Goal: Information Seeking & Learning: Compare options

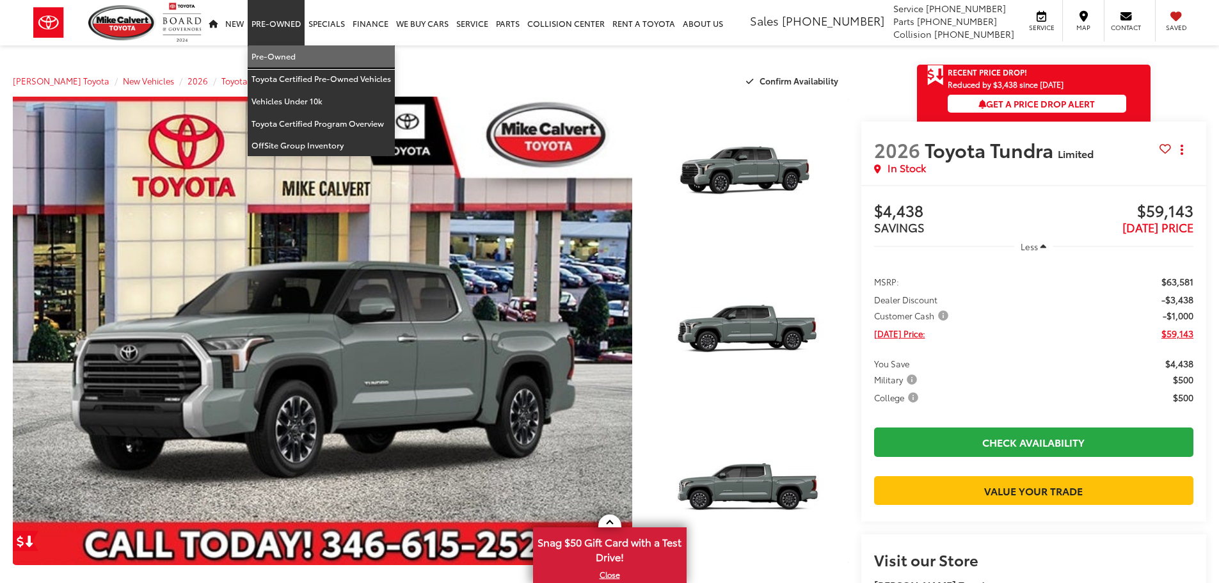
click at [267, 56] on link "Pre-Owned" at bounding box center [321, 56] width 147 height 22
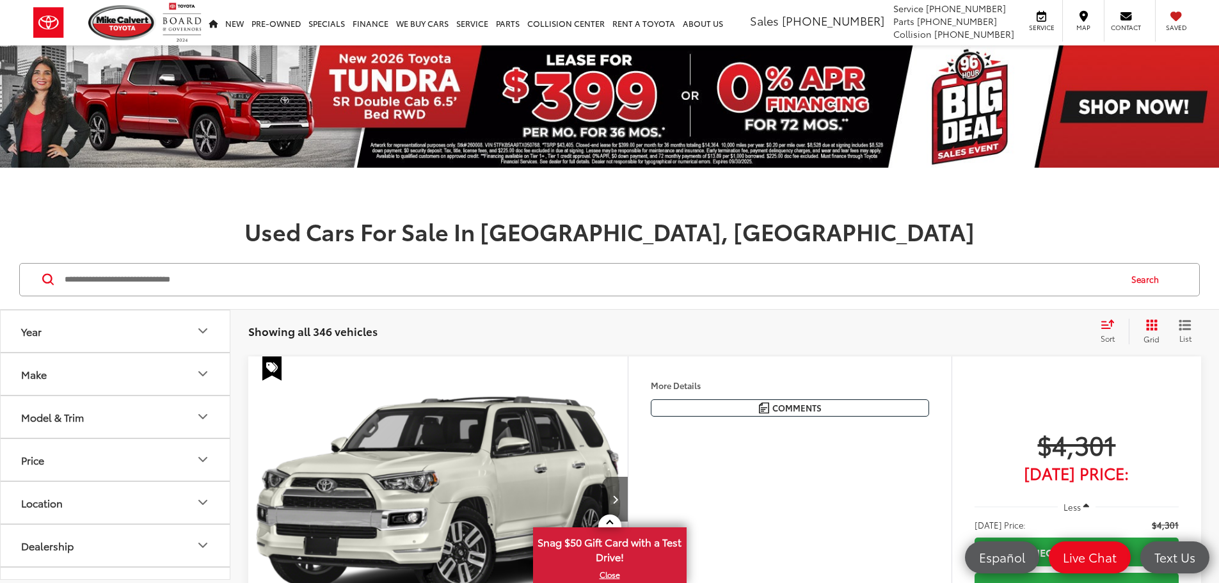
click at [80, 416] on div "Model & Trim" at bounding box center [52, 417] width 63 height 12
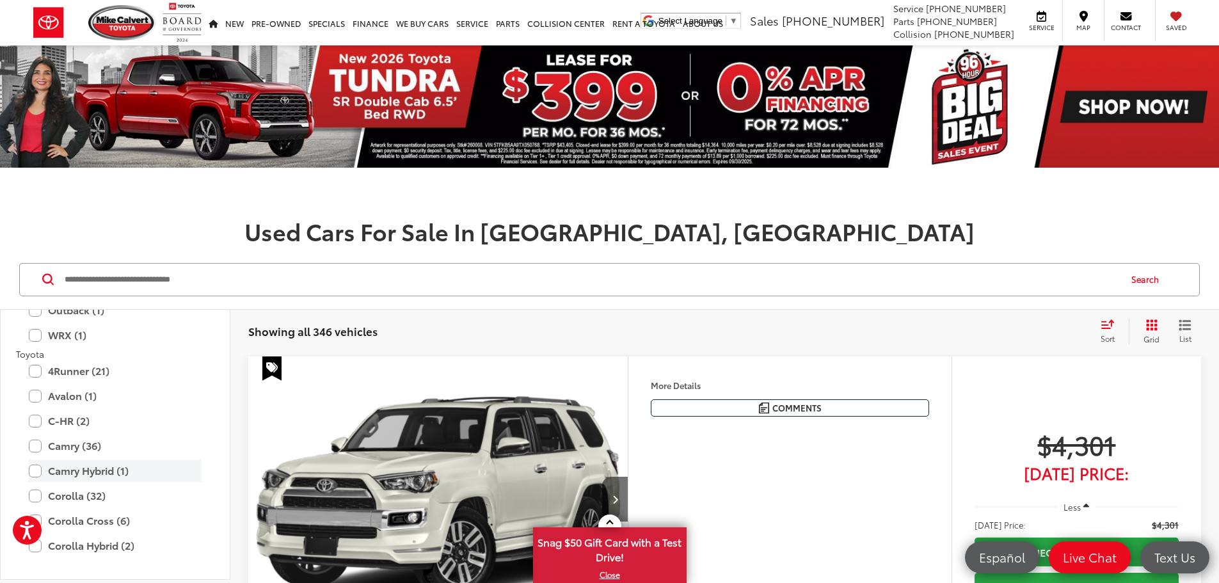
scroll to position [2304, 0]
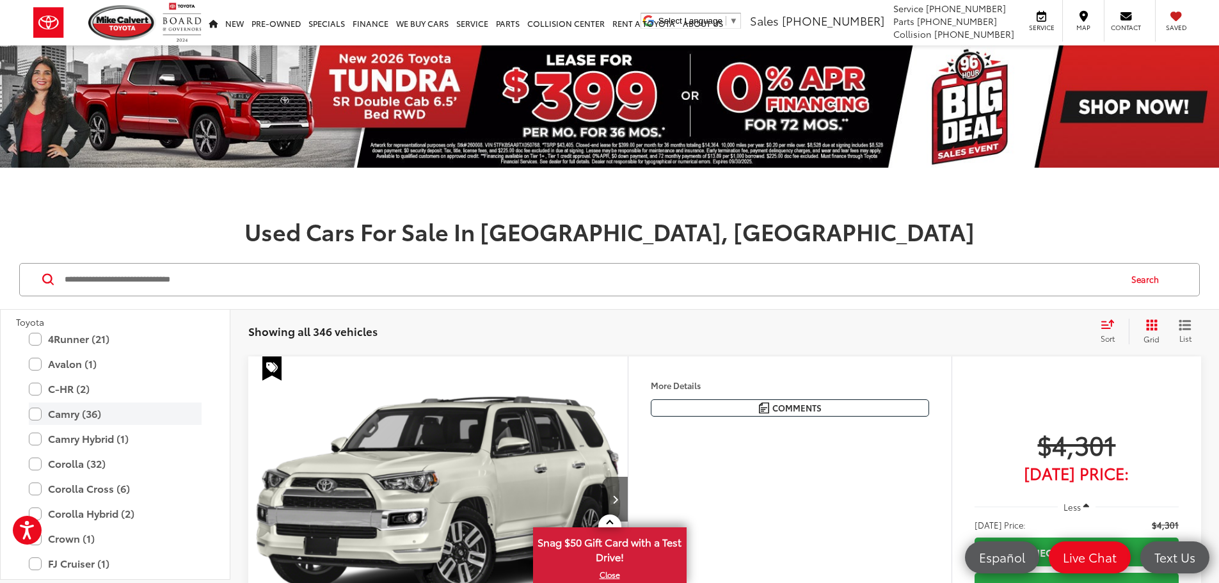
click at [62, 416] on label "Camry (36)" at bounding box center [115, 413] width 173 height 22
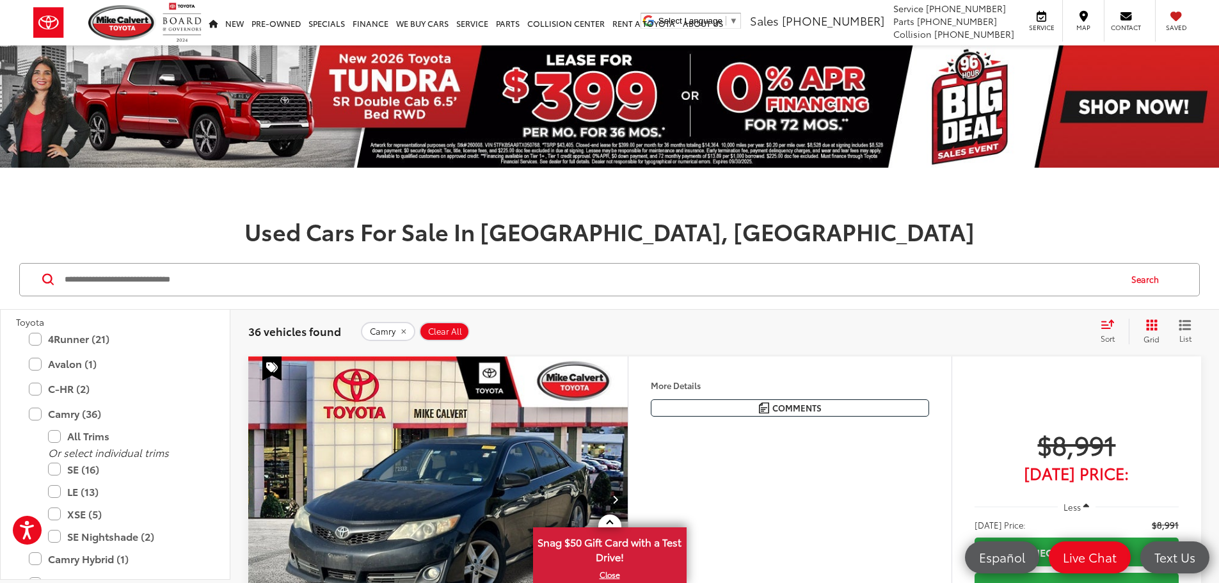
click at [1151, 327] on icon "Grid View" at bounding box center [1152, 325] width 12 height 12
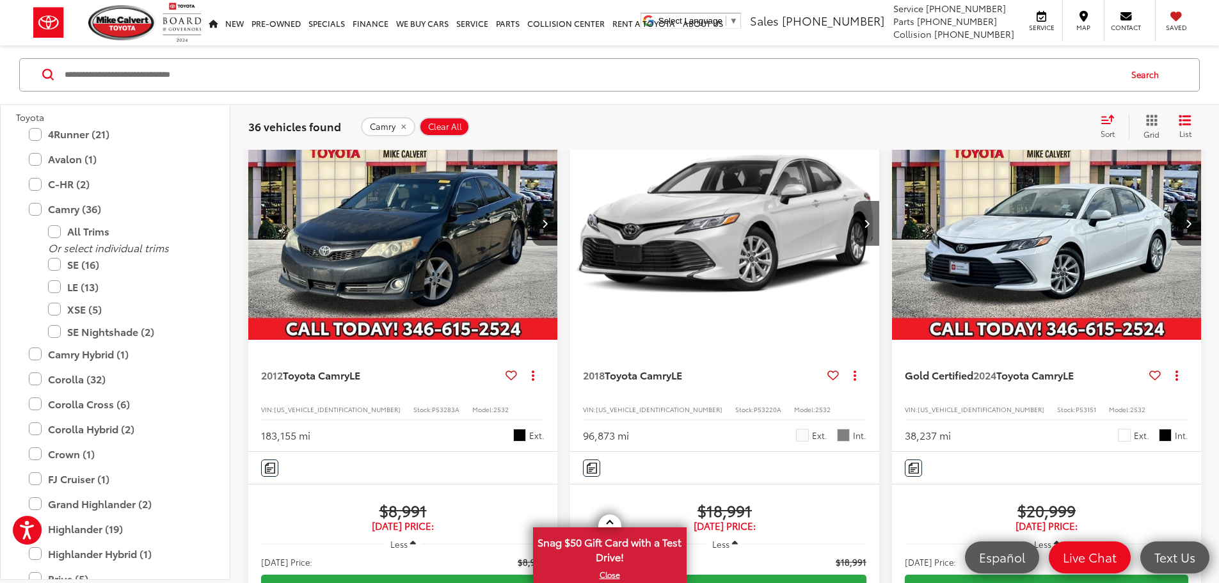
scroll to position [256, 0]
